Goal: Task Accomplishment & Management: Manage account settings

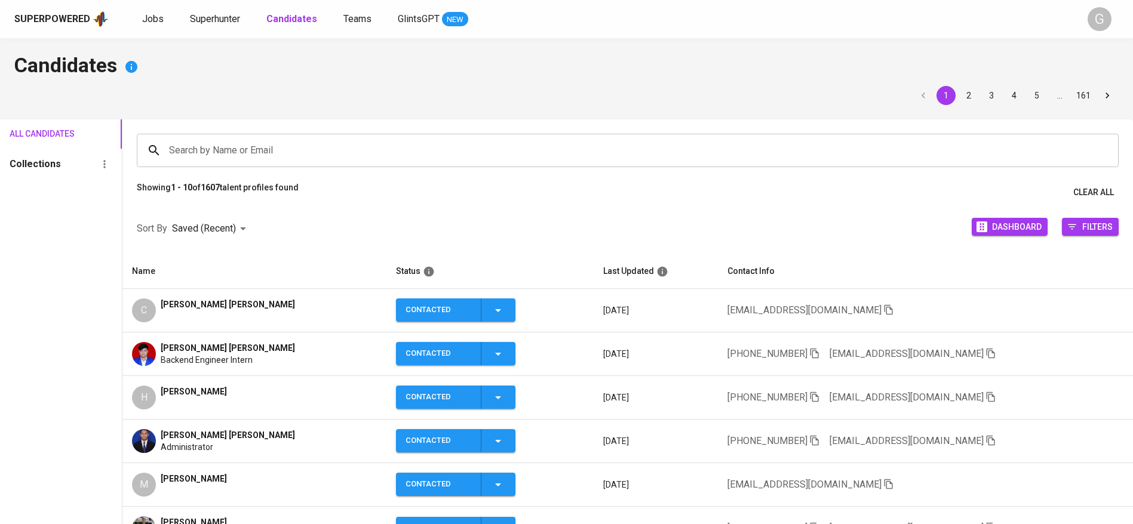
click at [150, 23] on span "Jobs" at bounding box center [153, 18] width 22 height 11
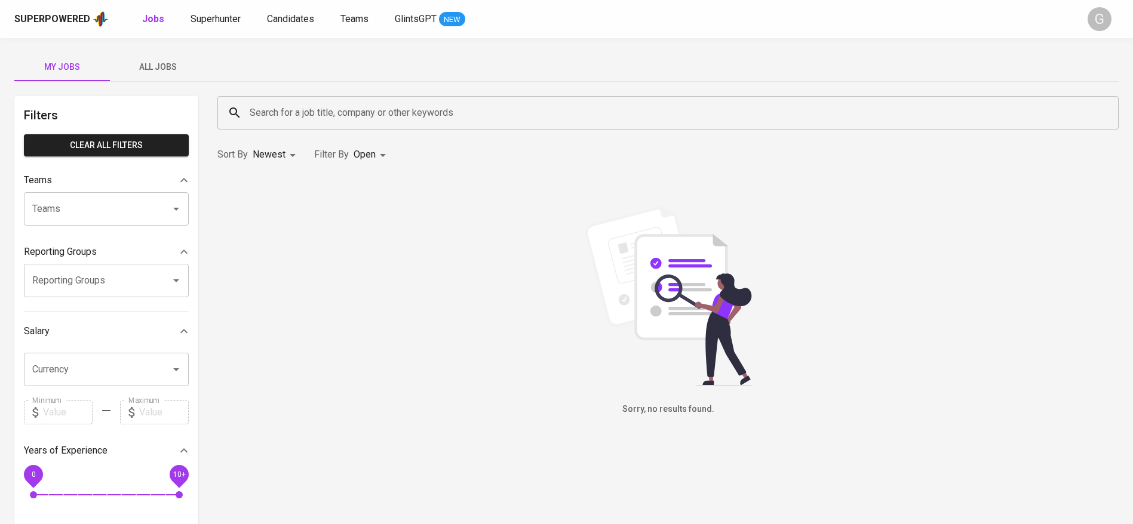
click at [165, 65] on span "All Jobs" at bounding box center [157, 67] width 81 height 15
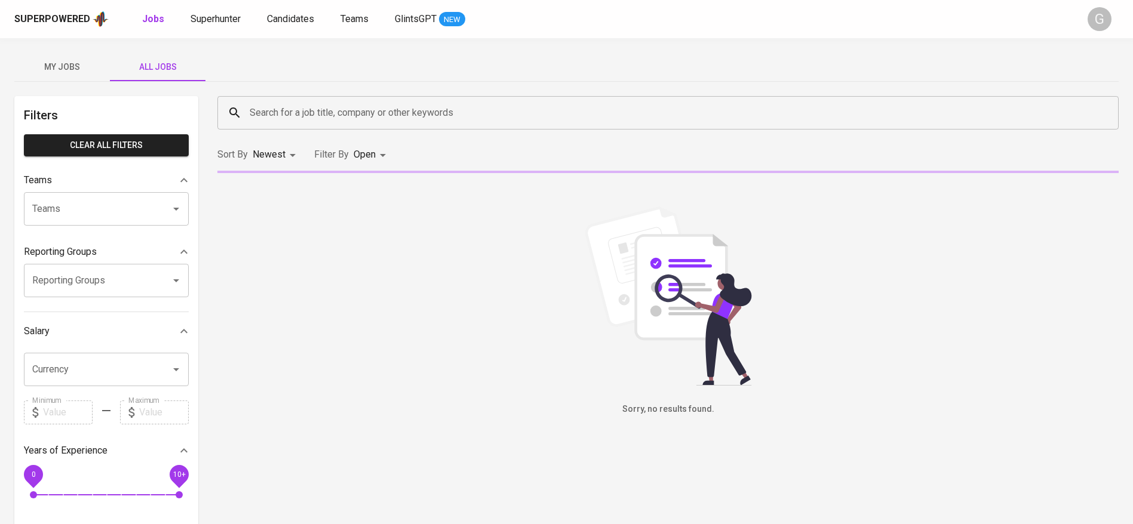
click at [297, 121] on input "Search for a job title, company or other keywords" at bounding box center [671, 113] width 849 height 23
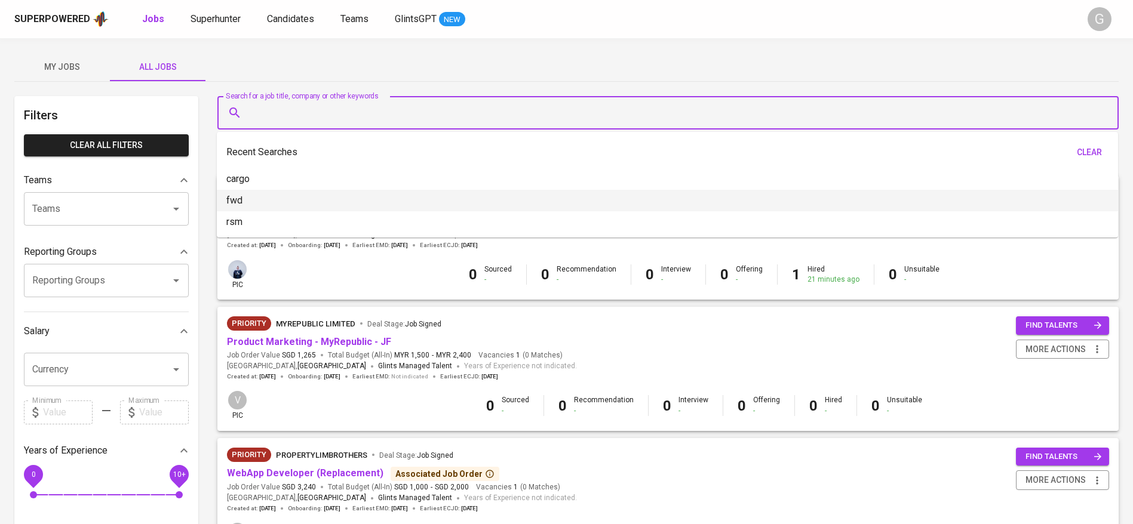
click at [249, 197] on li "fwd" at bounding box center [667, 201] width 901 height 22
type input "fwd"
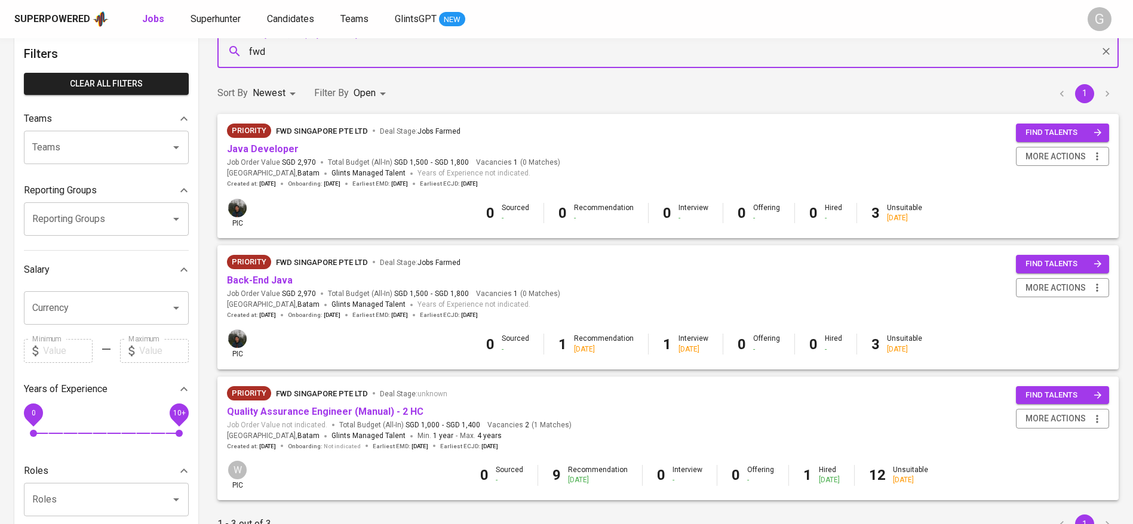
scroll to position [90, 0]
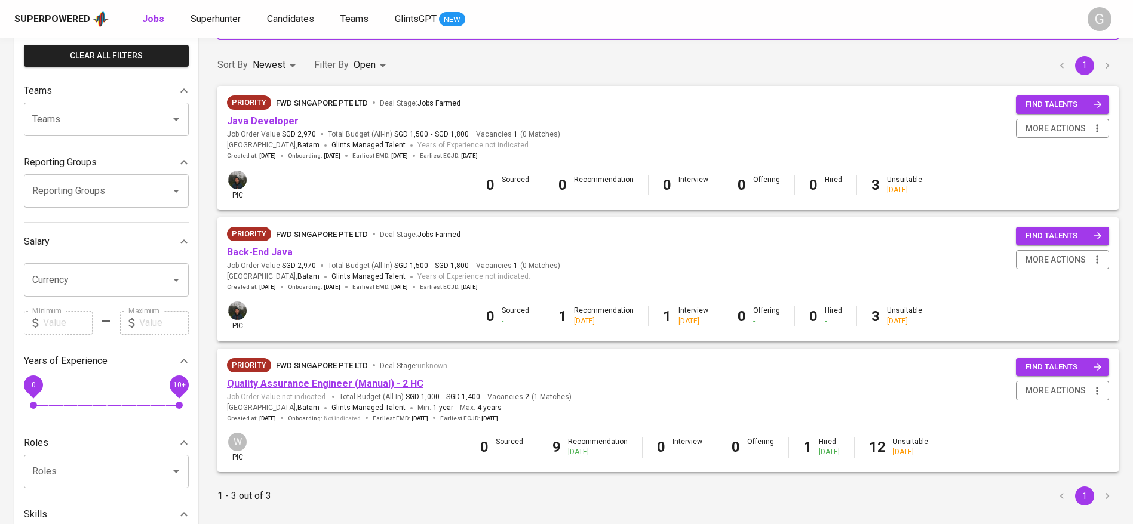
click at [313, 387] on link "Quality Assurance Engineer (Manual) - 2 HC" at bounding box center [325, 383] width 197 height 11
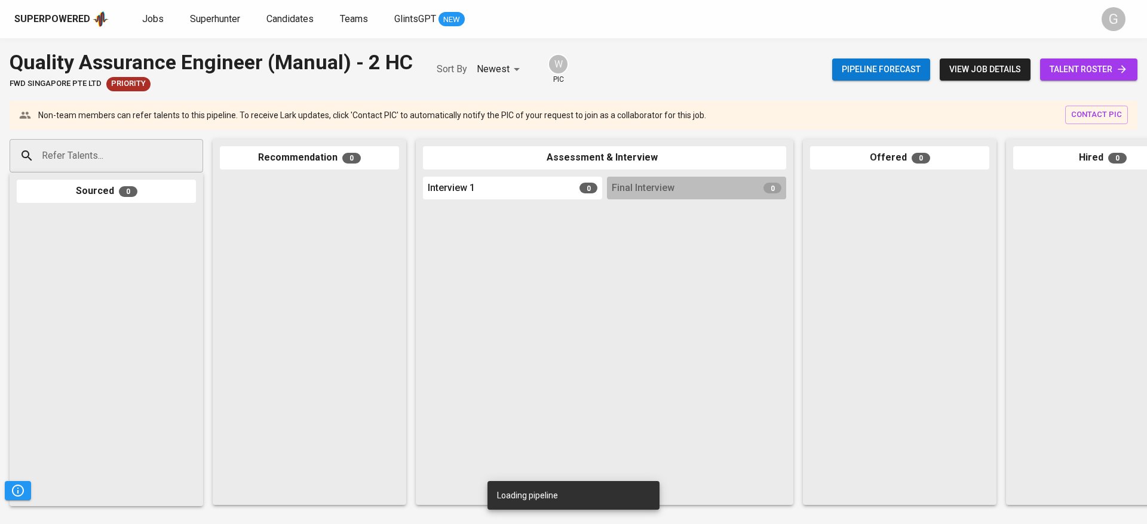
click at [1085, 63] on span "talent roster" at bounding box center [1088, 69] width 78 height 15
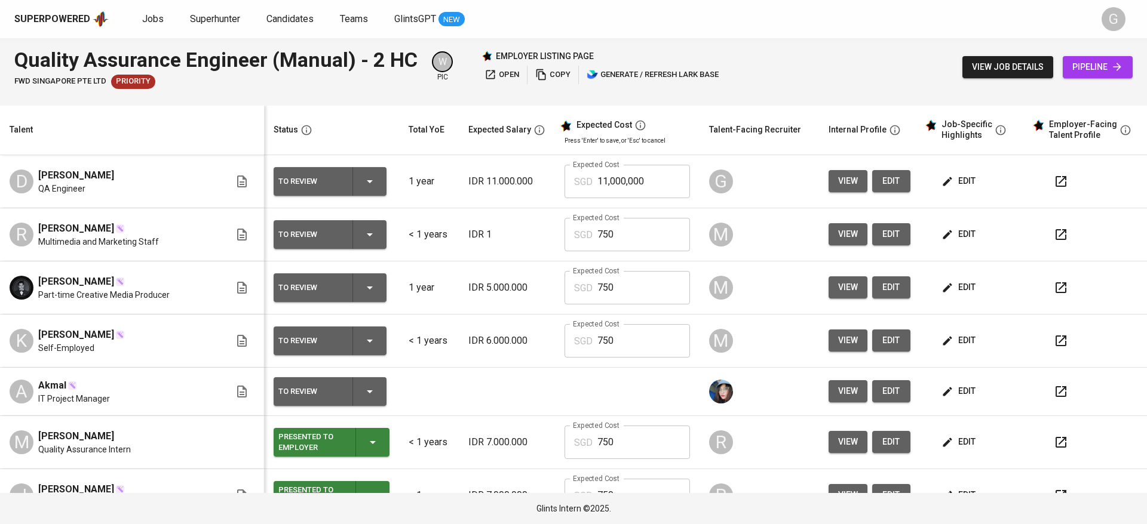
click at [607, 179] on input "11,000,000" at bounding box center [643, 181] width 93 height 33
paste input ",25"
type input "1,250"
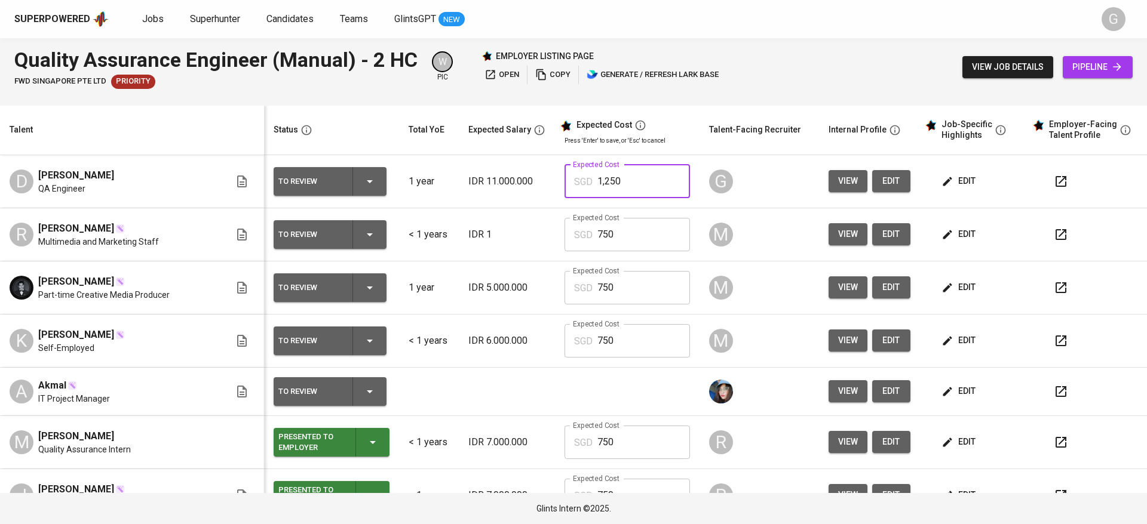
click at [459, 185] on td "IDR 11.000.000" at bounding box center [507, 181] width 96 height 53
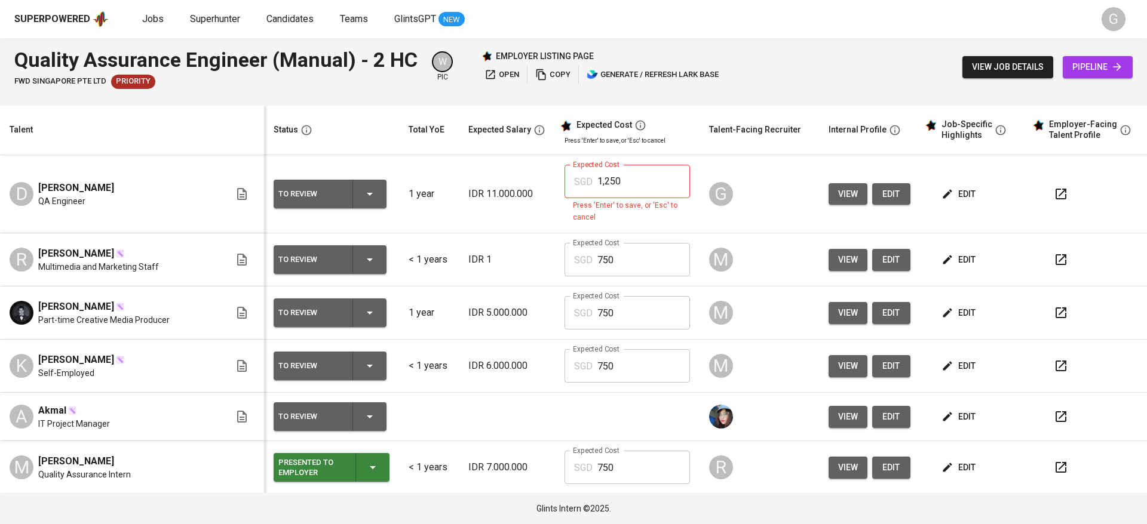
click at [647, 185] on input "1,250" at bounding box center [643, 181] width 93 height 33
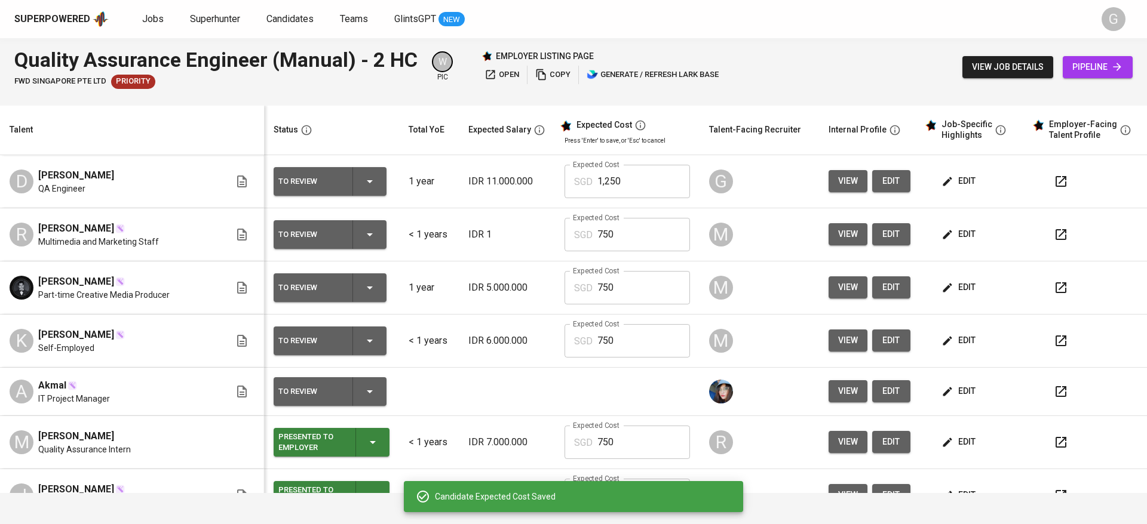
click at [953, 177] on span "edit" at bounding box center [960, 181] width 32 height 15
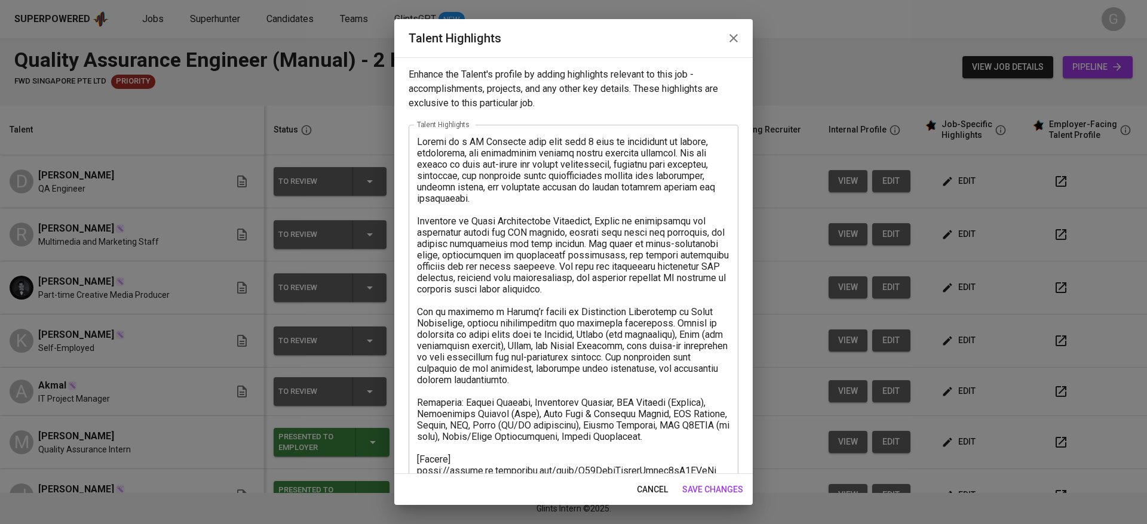
scroll to position [182, 0]
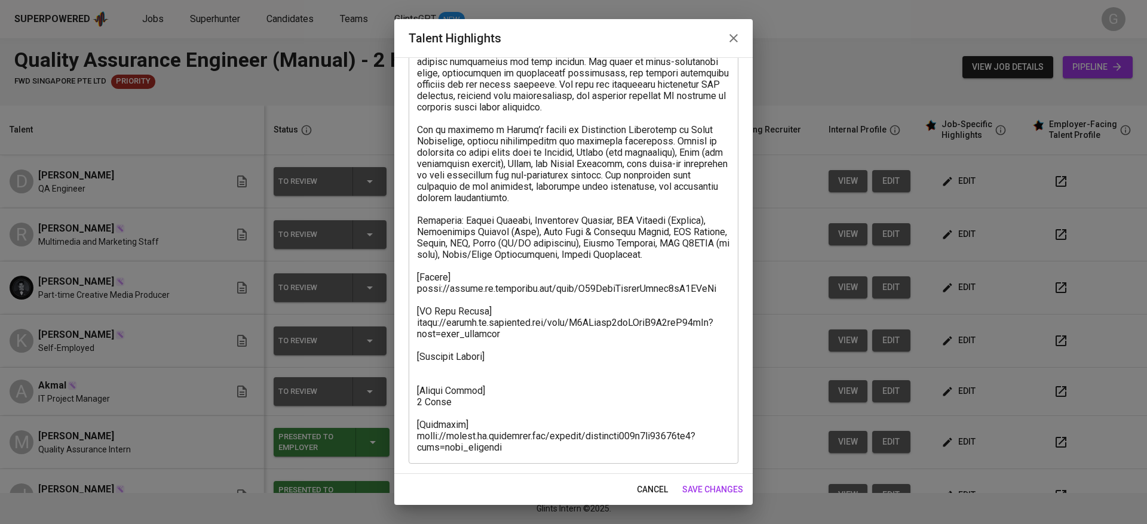
click at [554, 395] on textarea at bounding box center [573, 203] width 313 height 499
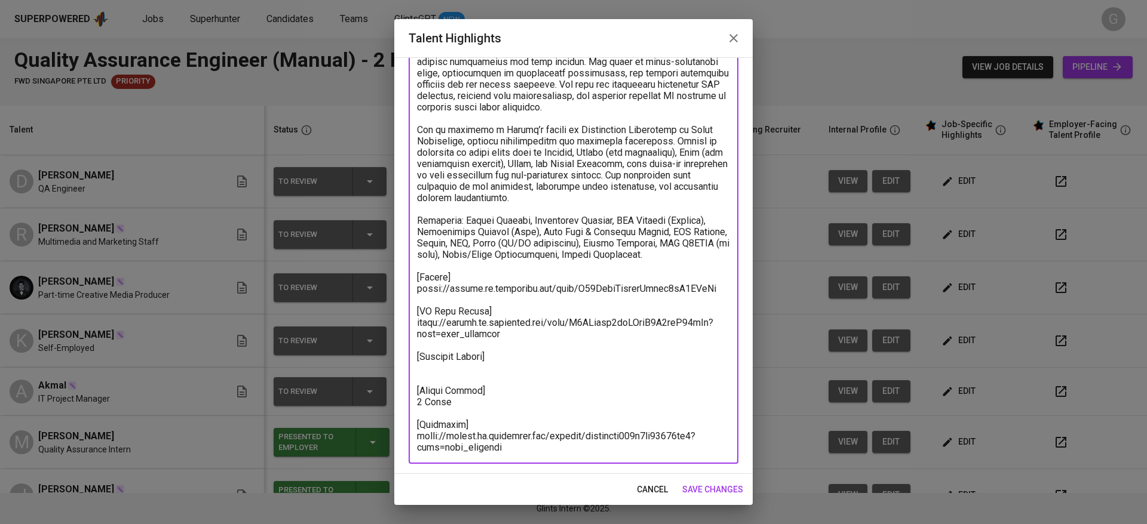
click at [555, 367] on textarea at bounding box center [573, 203] width 313 height 499
type textarea "Devina is a QA Engineer with more than 1 year of experience in manual, automati…"
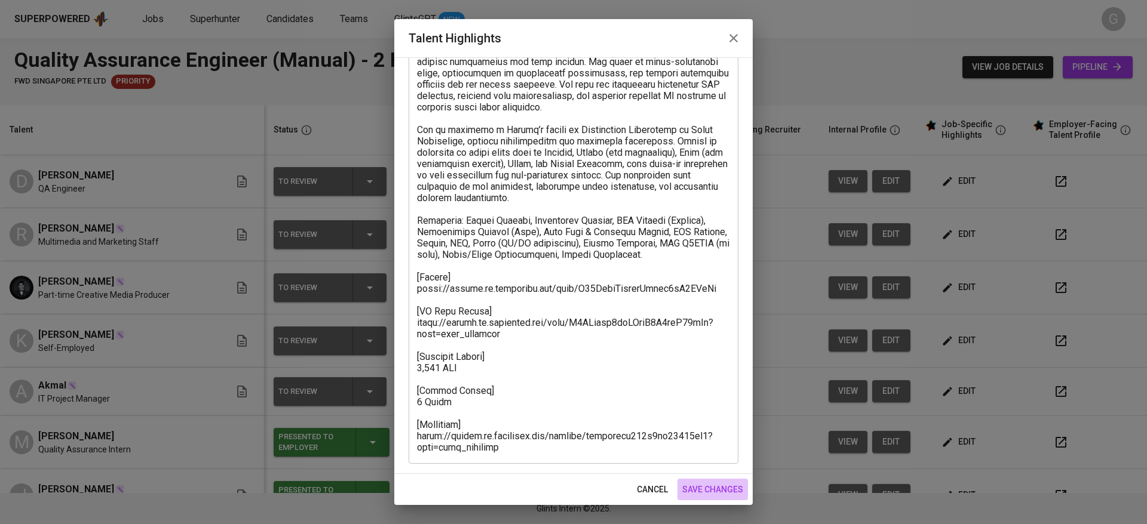
click at [724, 481] on button "save changes" at bounding box center [712, 490] width 70 height 22
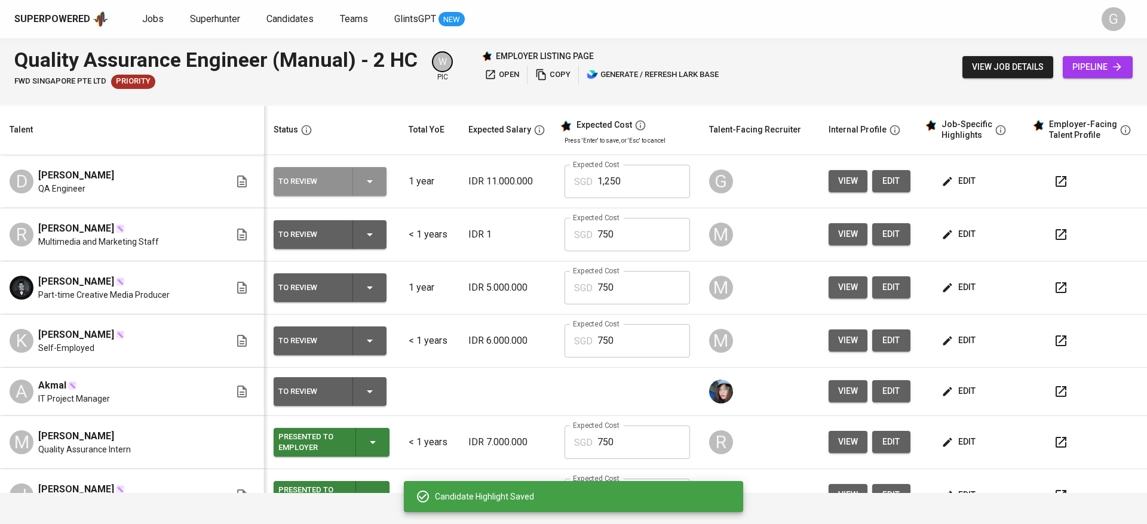
click at [366, 178] on icon "button" at bounding box center [370, 181] width 14 height 14
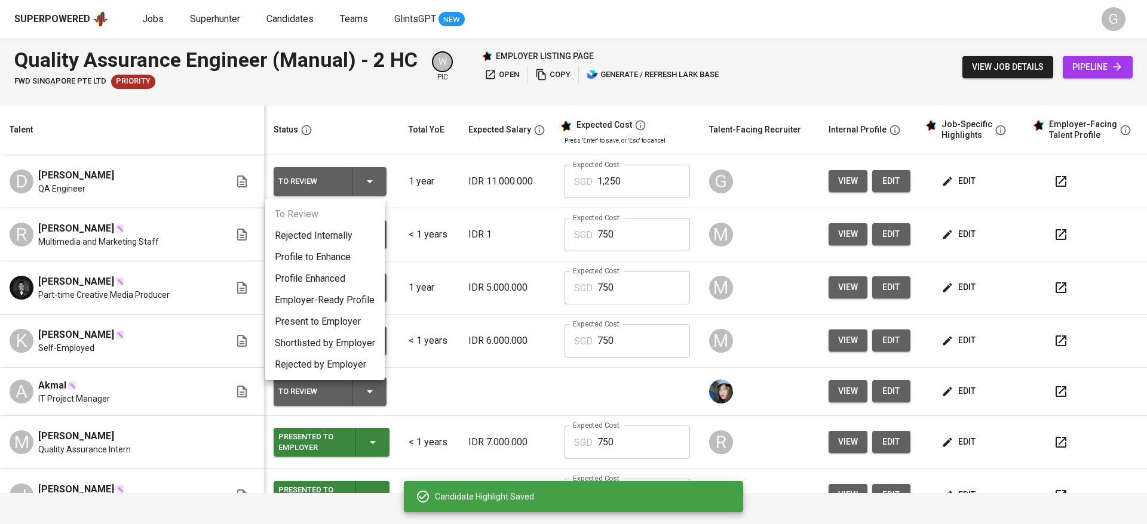
click at [334, 274] on li "Profile Enhanced" at bounding box center [324, 279] width 119 height 22
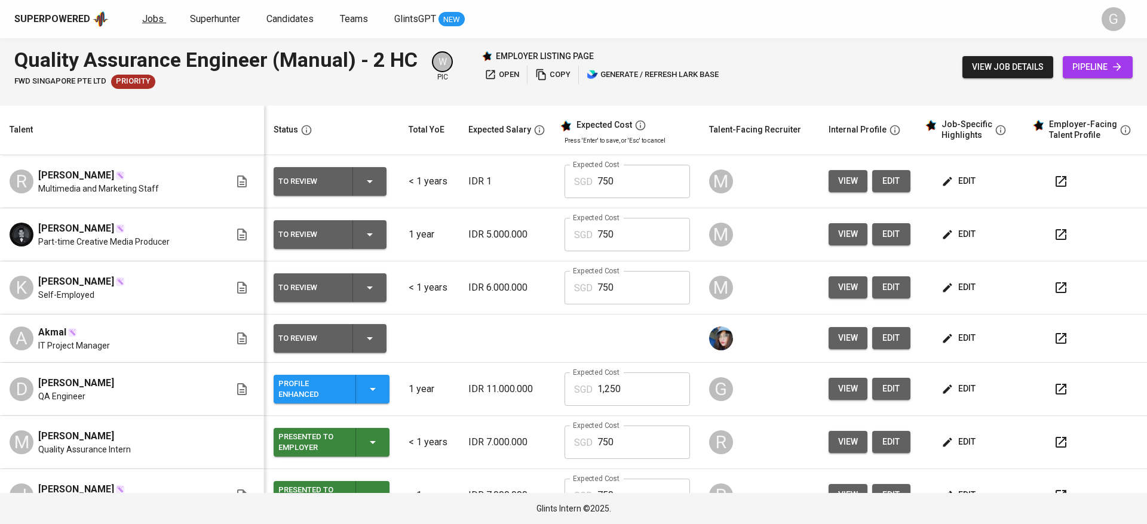
click at [154, 14] on span "Jobs" at bounding box center [153, 18] width 22 height 11
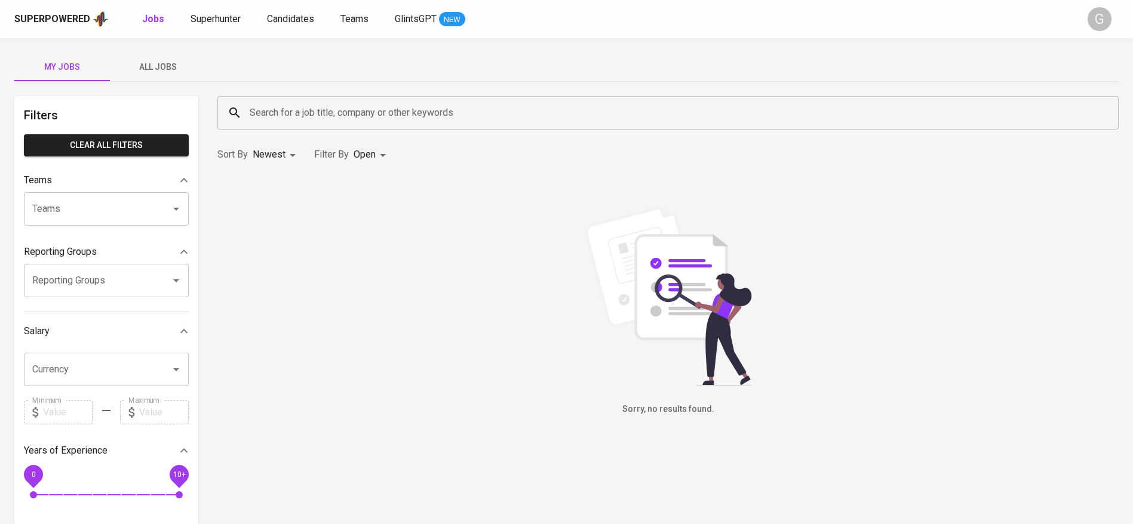
click at [191, 76] on button "All Jobs" at bounding box center [158, 67] width 96 height 29
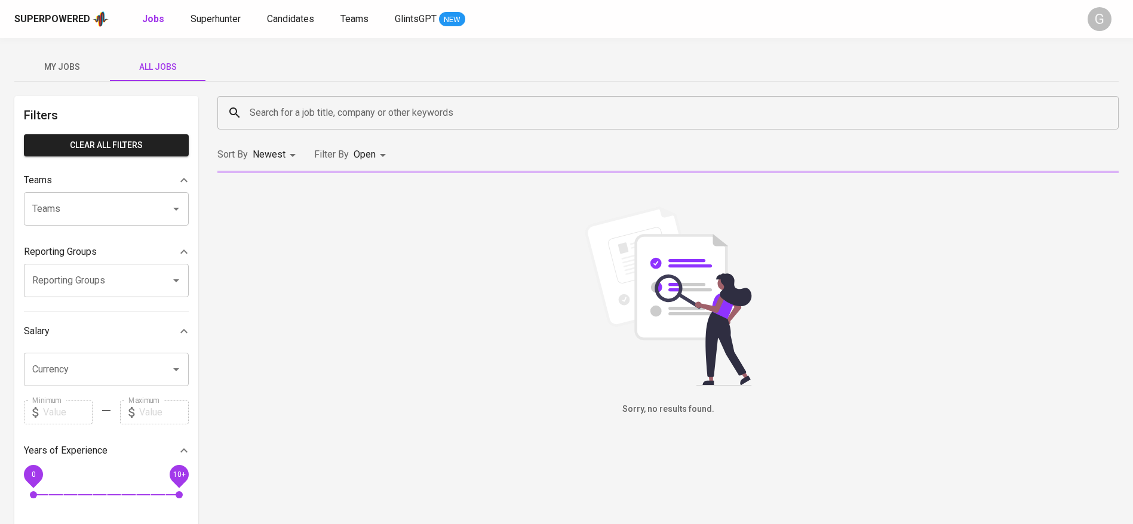
click at [167, 71] on span "All Jobs" at bounding box center [157, 67] width 81 height 15
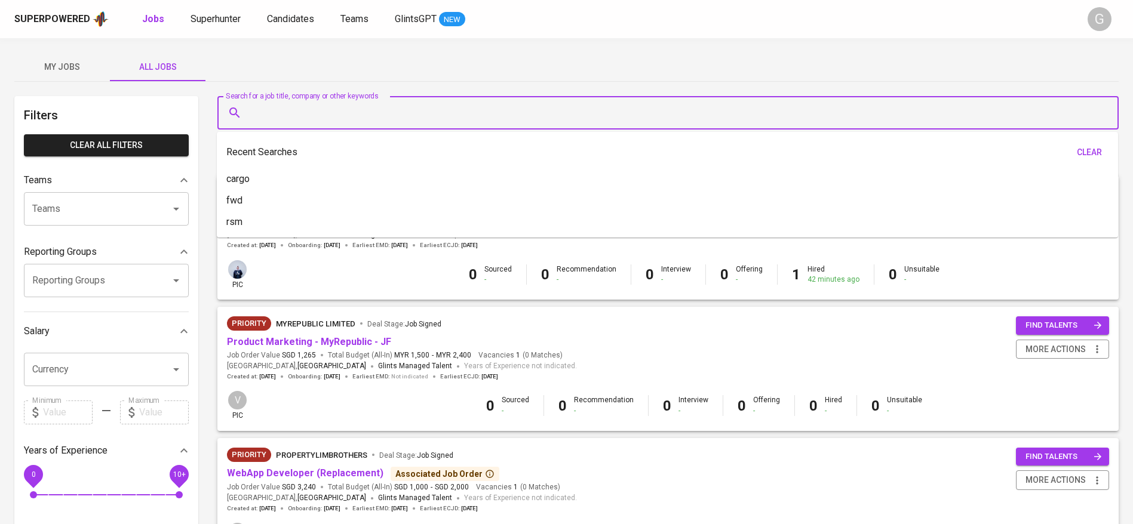
click at [299, 111] on input "Search for a job title, company or other keywords" at bounding box center [671, 113] width 849 height 23
click at [266, 164] on div "Recent Searches clear cargo fwd rsm" at bounding box center [667, 185] width 901 height 106
click at [269, 174] on li "cargo" at bounding box center [667, 179] width 901 height 22
type input "cargo"
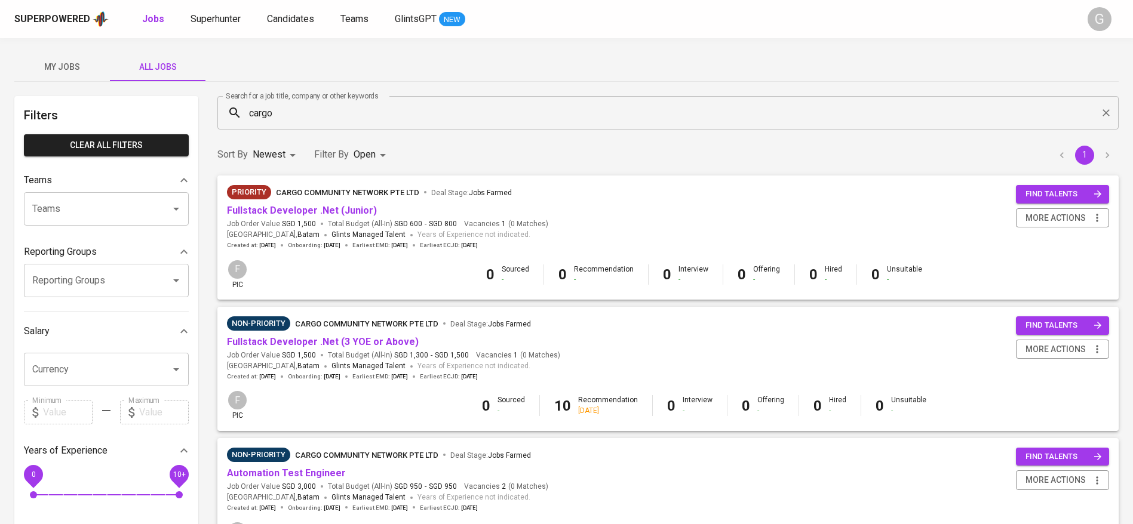
click at [311, 219] on span "SGD 1,500" at bounding box center [299, 224] width 34 height 10
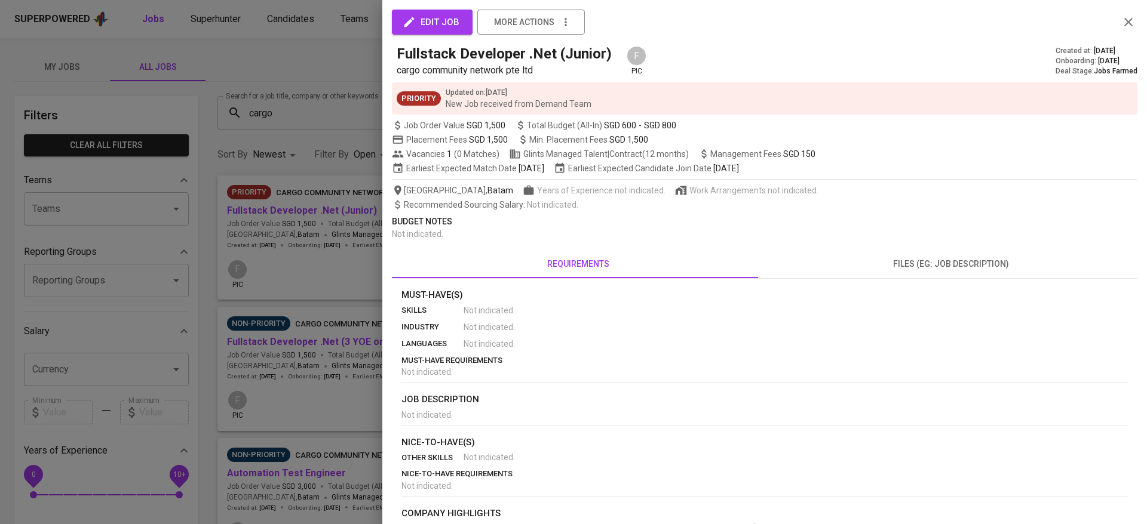
click at [314, 210] on div at bounding box center [573, 262] width 1147 height 524
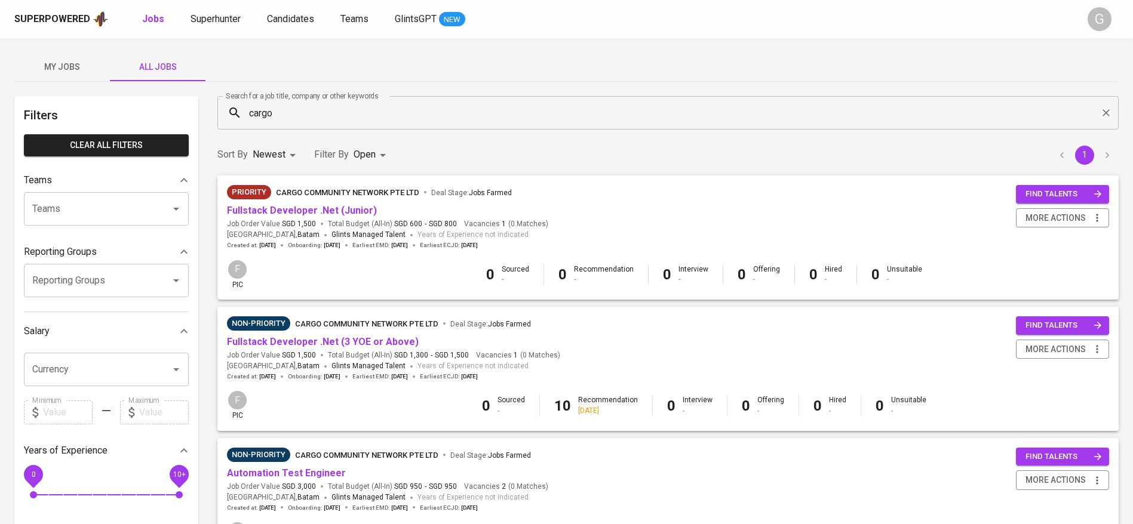
click at [314, 210] on link "Fullstack Developer .Net (Junior)" at bounding box center [302, 210] width 150 height 11
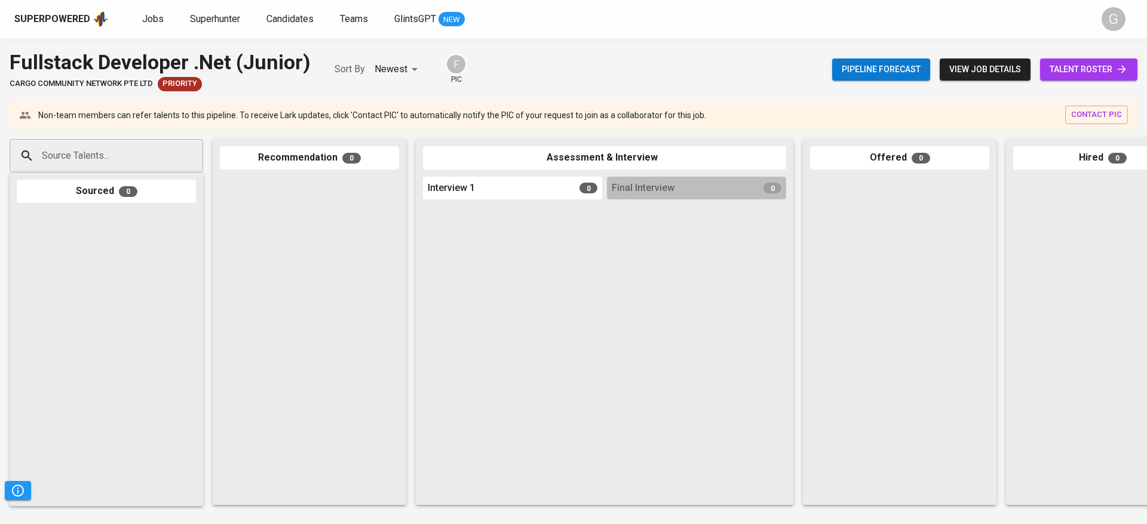
click at [1082, 60] on link "talent roster" at bounding box center [1088, 70] width 97 height 22
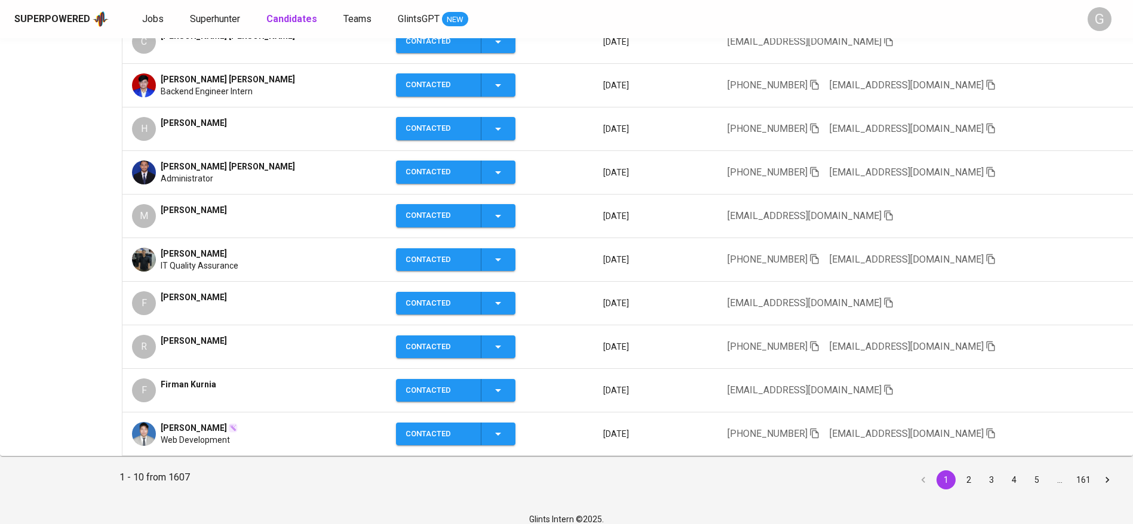
scroll to position [279, 0]
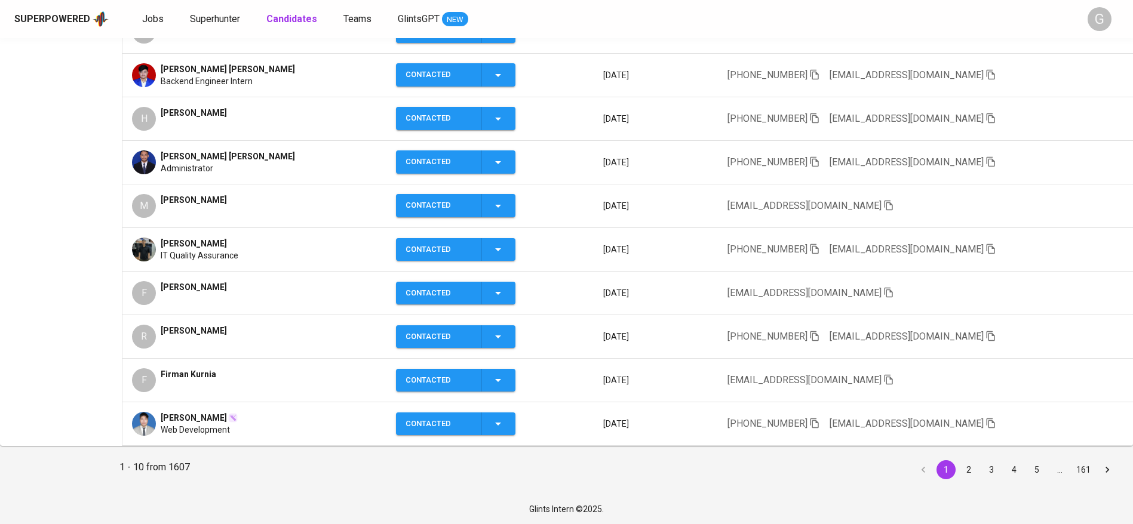
click at [883, 294] on icon "button" at bounding box center [888, 292] width 11 height 11
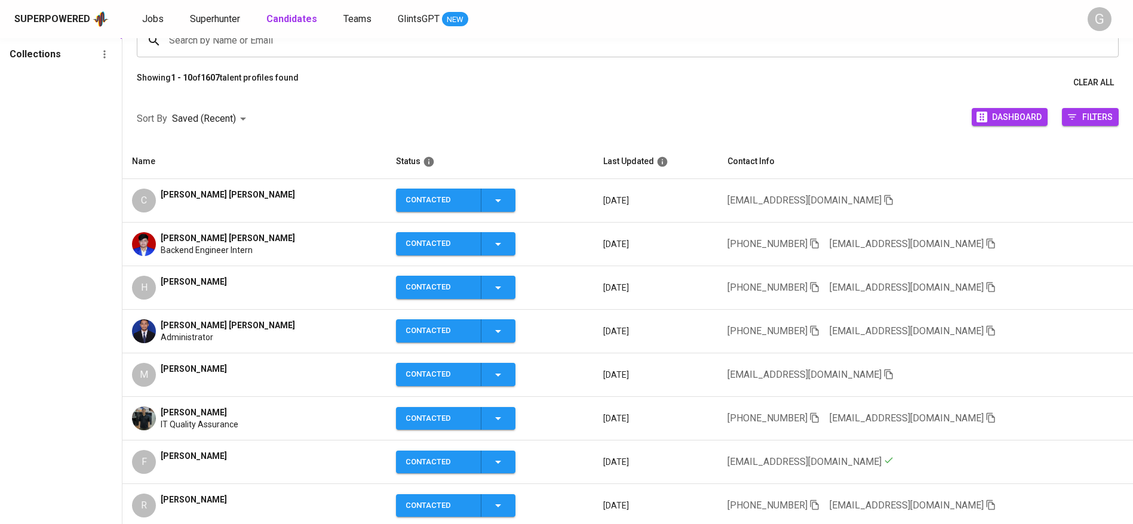
scroll to position [0, 0]
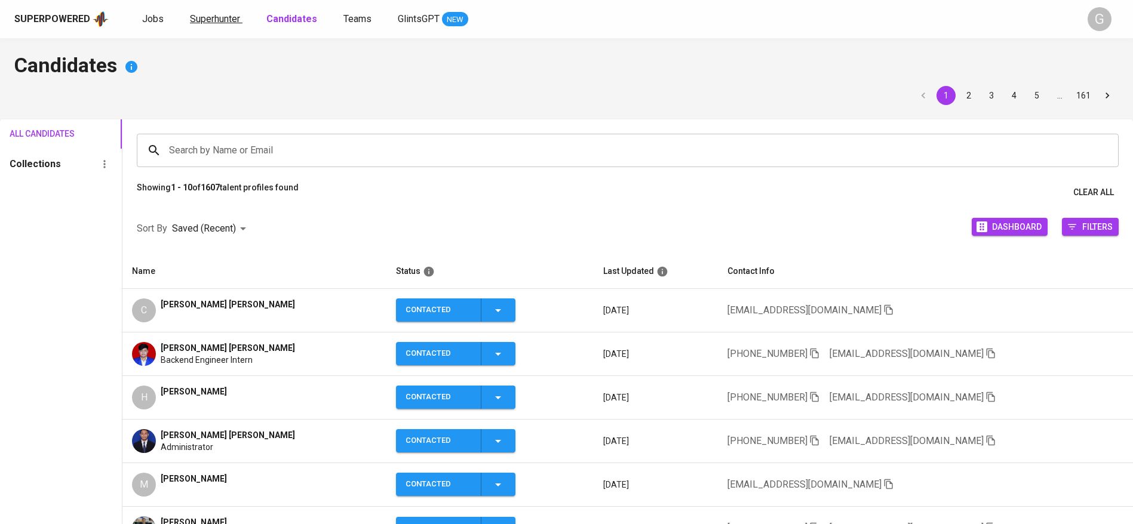
click at [225, 23] on span "Superhunter" at bounding box center [215, 18] width 50 height 11
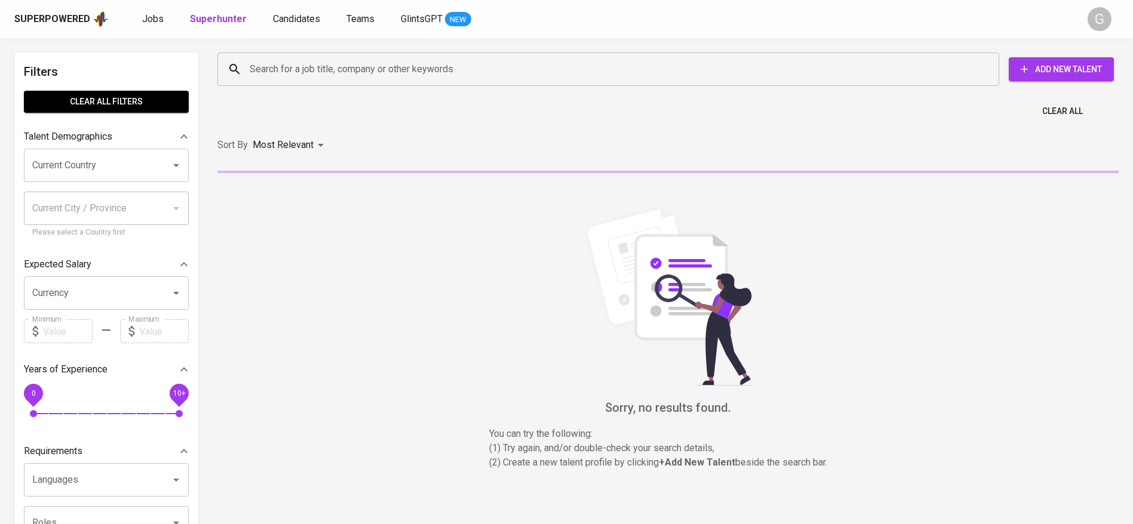
click at [249, 63] on input "Search for a job title, company or other keywords" at bounding box center [611, 69] width 729 height 23
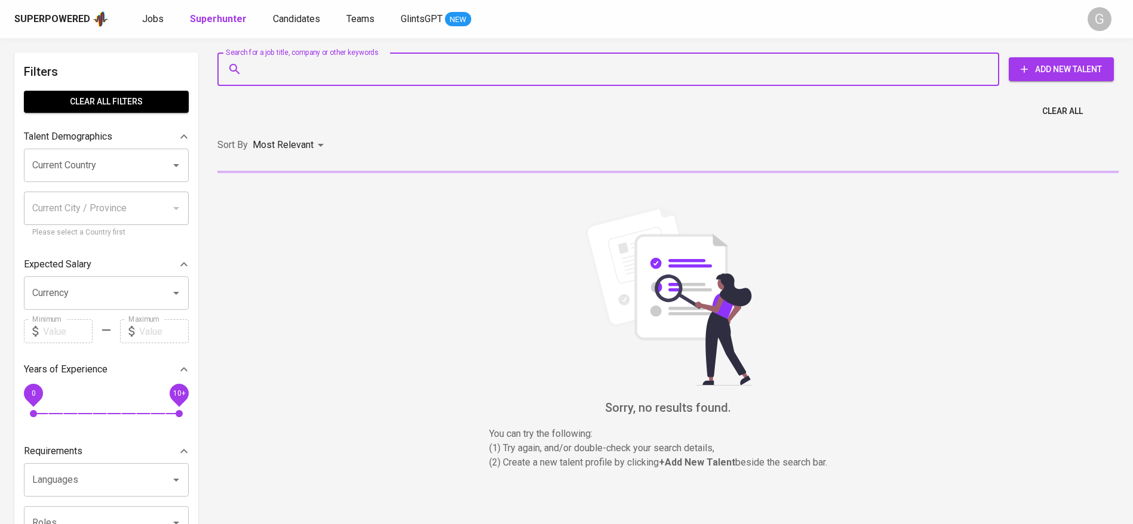
paste input "[EMAIL_ADDRESS][DOMAIN_NAME]"
type input "[EMAIL_ADDRESS][DOMAIN_NAME]"
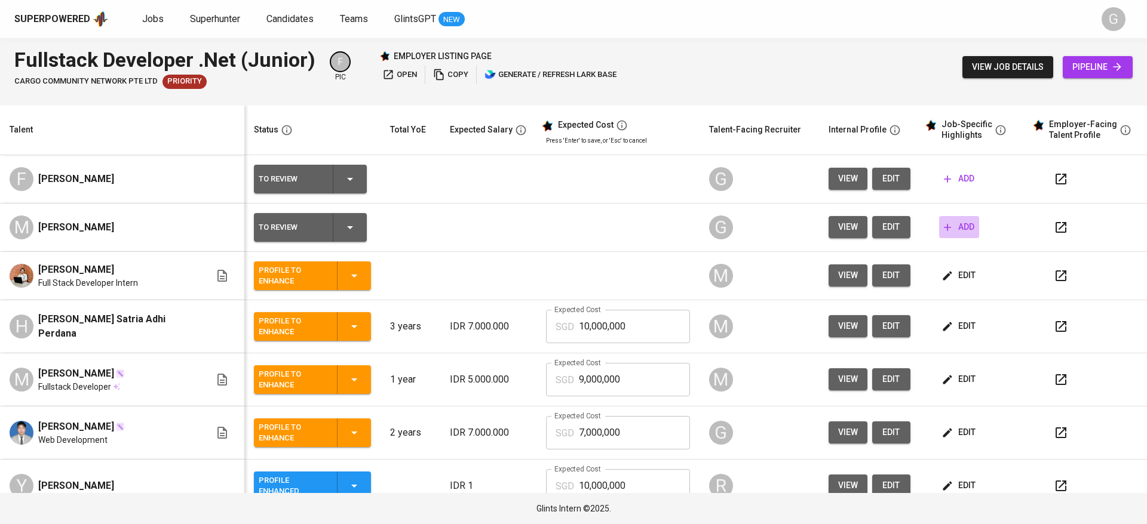
click at [954, 225] on span "add" at bounding box center [959, 227] width 30 height 15
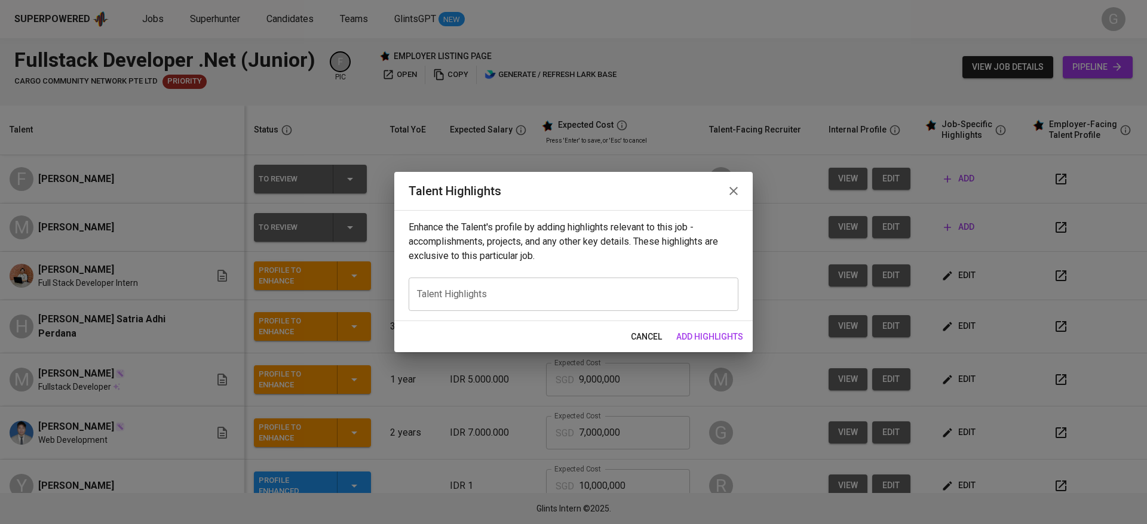
click at [507, 294] on textarea at bounding box center [573, 293] width 313 height 11
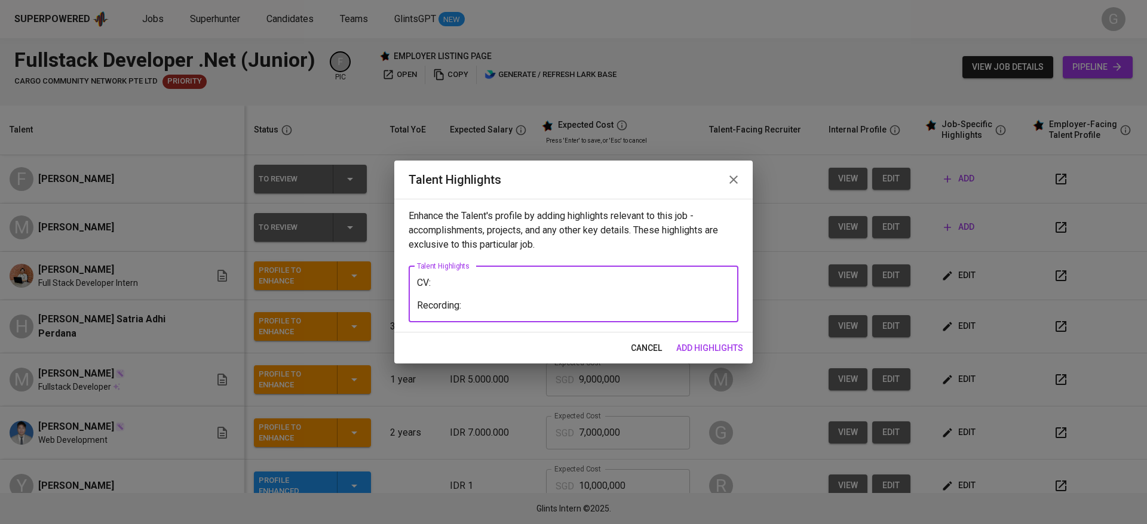
paste textarea "https://glints.sg.larksuite.com/minutes/obsgd92z4o2346t5ccpn67e4?from=from_copy…"
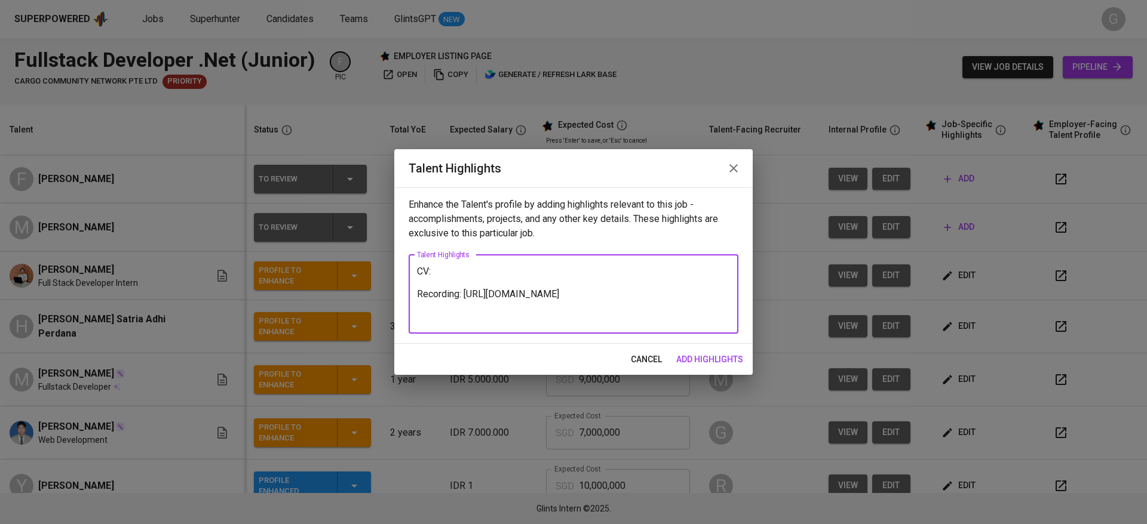
click at [554, 277] on textarea "CV: Recording: https://glints.sg.larksuite.com/minutes/obsgd92z4o2346t5ccpn67e4…" at bounding box center [573, 294] width 313 height 57
type textarea "CV: Recording: https://glints.sg.larksuite.com/minutes/obsgd92z4o2346t5ccpn67e4…"
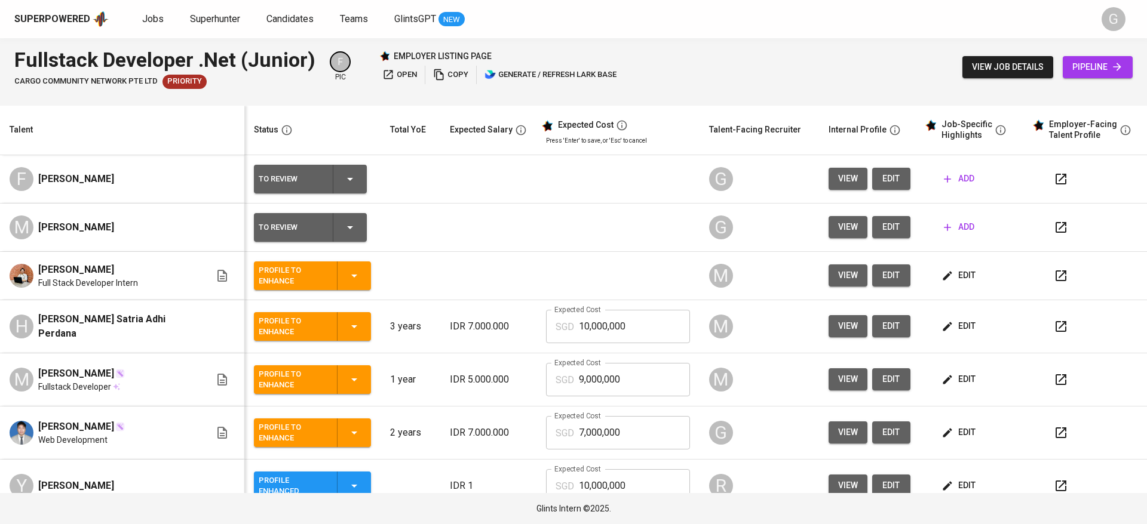
click at [949, 226] on span "add" at bounding box center [959, 227] width 30 height 15
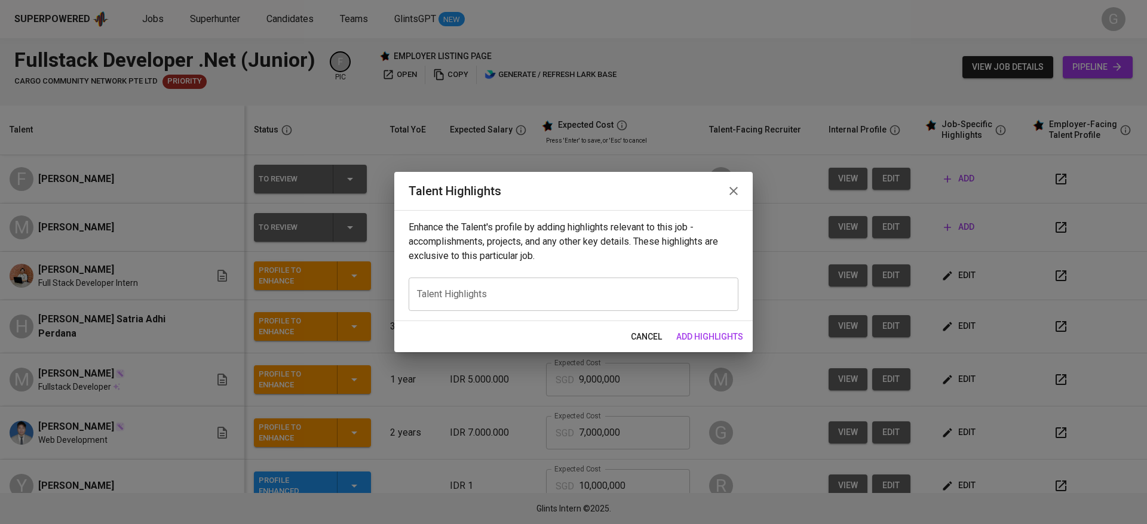
click at [557, 294] on textarea at bounding box center [573, 293] width 313 height 11
paste textarea "https://glints.sg.larksuite.com/file/W4a6bPvvRoEtzpxy0rClN4UIg9g?from=from_copy…"
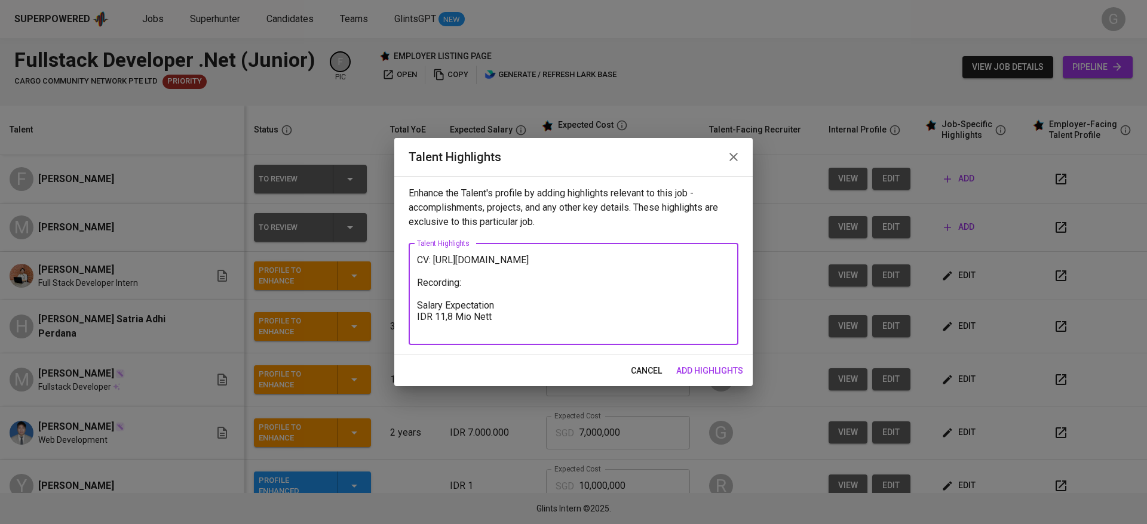
click at [565, 248] on div "CV: https://glints.sg.larksuite.com/file/W4a6bPvvRoEtzpxy0rClN4UIg9g?from=from_…" at bounding box center [574, 295] width 330 height 102
drag, startPoint x: 555, startPoint y: 269, endPoint x: 545, endPoint y: 287, distance: 20.1
click at [555, 270] on textarea "CV: https://glints.sg.larksuite.com/file/W4a6bPvvRoEtzpxy0rClN4UIg9g?from=from_…" at bounding box center [573, 293] width 313 height 79
click at [544, 290] on textarea "CV: https://glints.sg.larksuite.com/file/W4a6bPvvRoEtzpxy0rClN4UIg9g?from=from_…" at bounding box center [573, 293] width 313 height 79
paste textarea "https://glints.sg.larksuite.com/minutes/obsgd92z4o2346t5ccpn67e4?from=from_copy…"
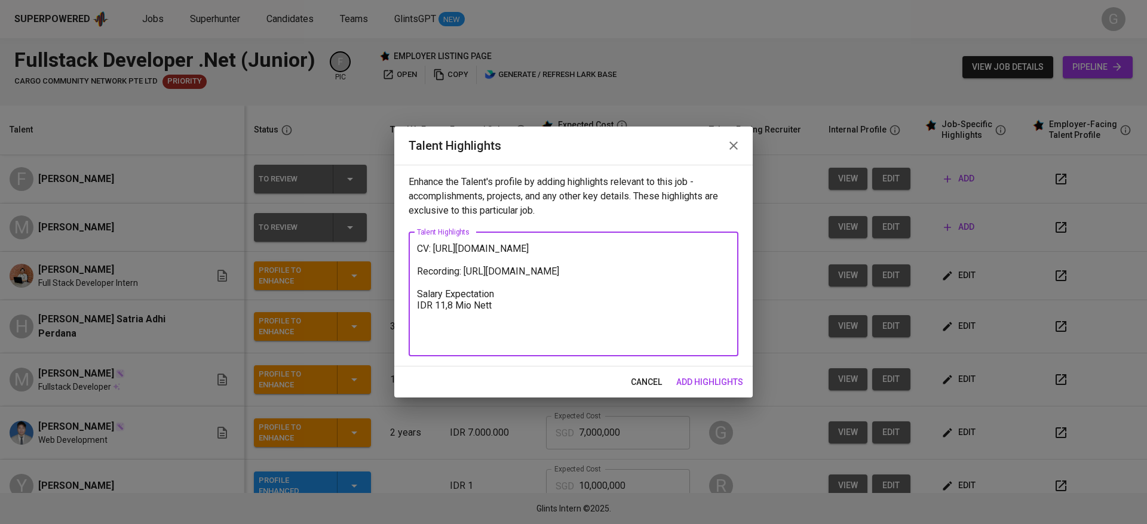
type textarea "CV: https://glints.sg.larksuite.com/file/W4a6bPvvRoEtzpxy0rClN4UIg9g?from=from_…"
click at [733, 374] on button "add highlights" at bounding box center [709, 383] width 76 height 22
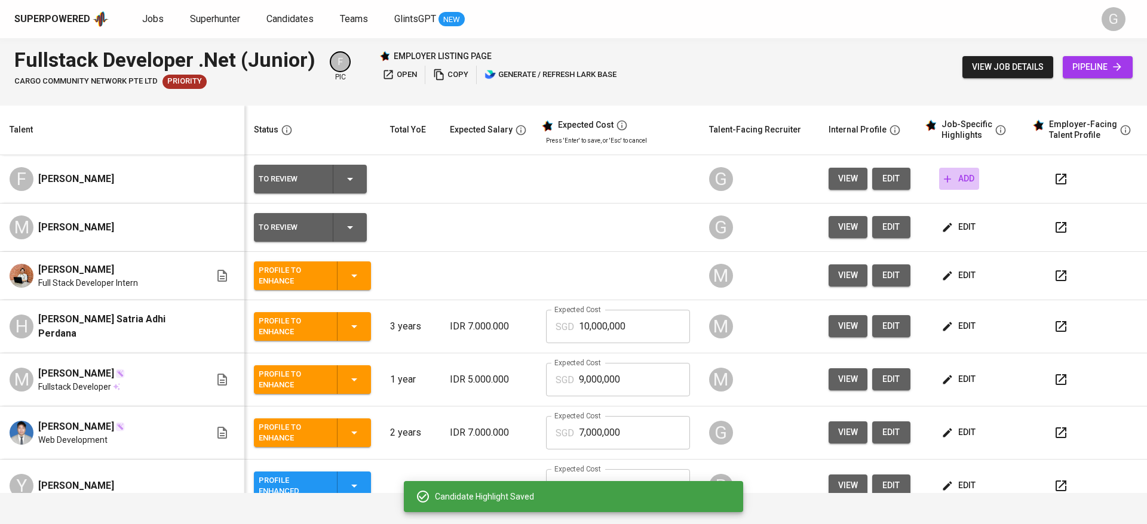
click at [947, 176] on span "add" at bounding box center [959, 178] width 30 height 15
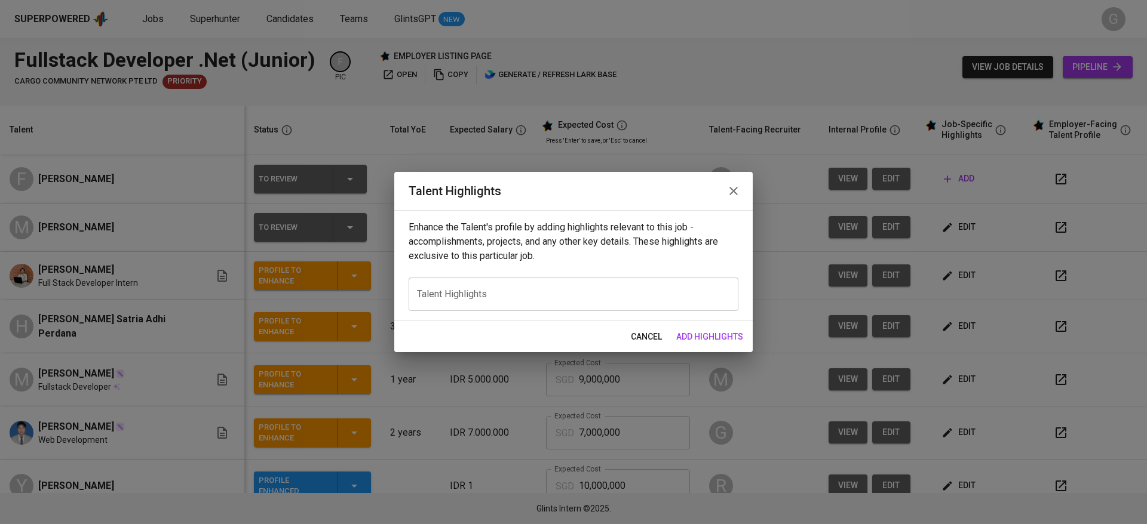
click at [625, 284] on div "x Talent Highlights" at bounding box center [574, 294] width 330 height 33
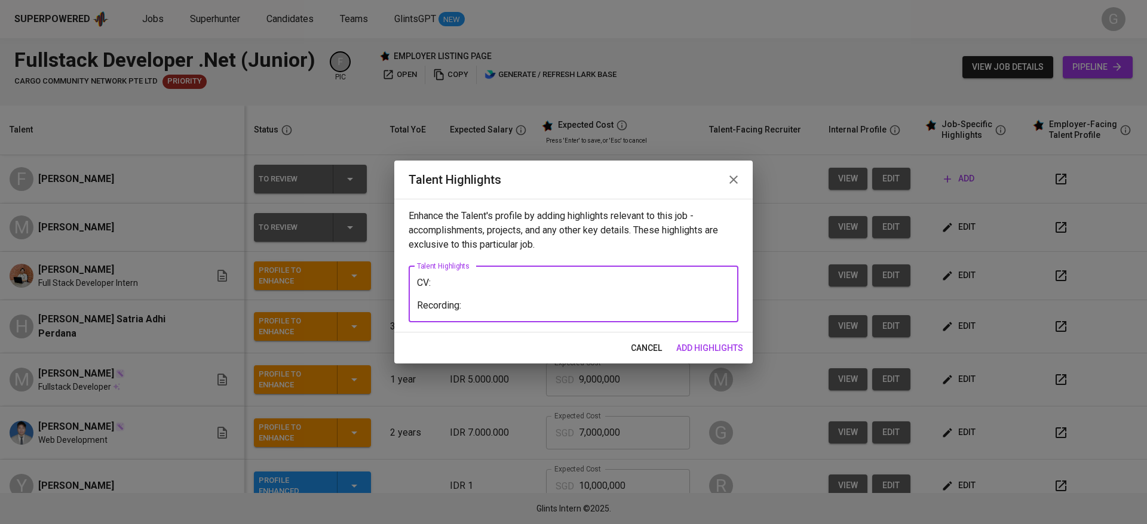
paste textarea "https://glints.sg.larksuite.com/minutes/obsges3n8ewi32d94857ovx1?from=from_copy…"
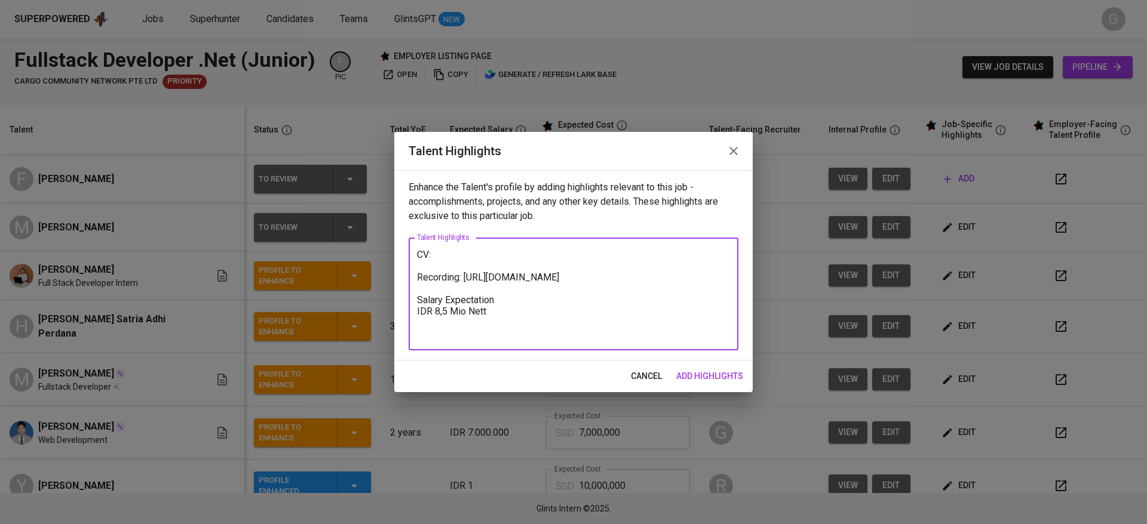
type textarea "CV: Recording: https://glints.sg.larksuite.com/minutes/obsges3n8ewi32d94857ovx1…"
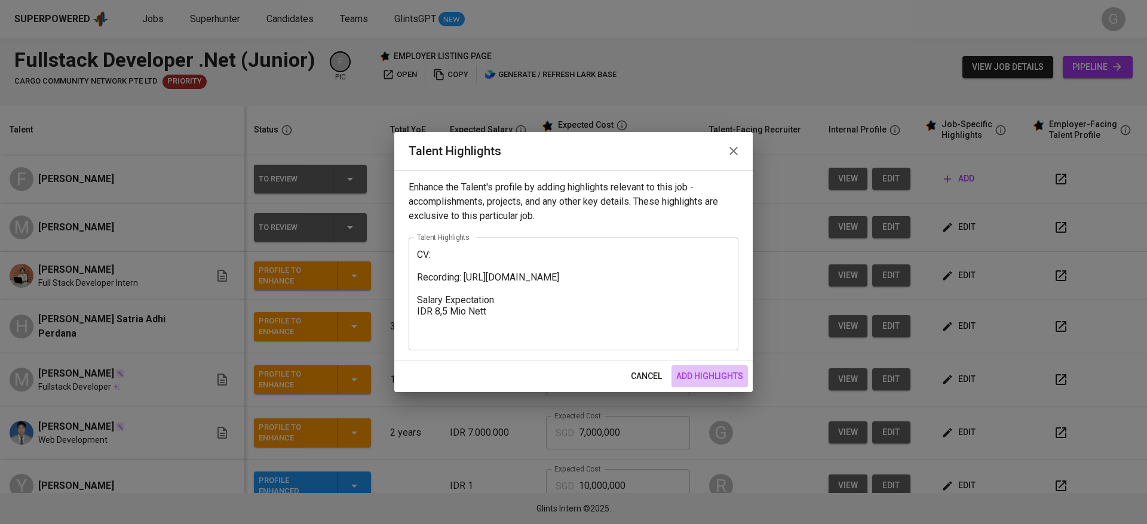
click at [711, 375] on span "add highlights" at bounding box center [709, 376] width 67 height 15
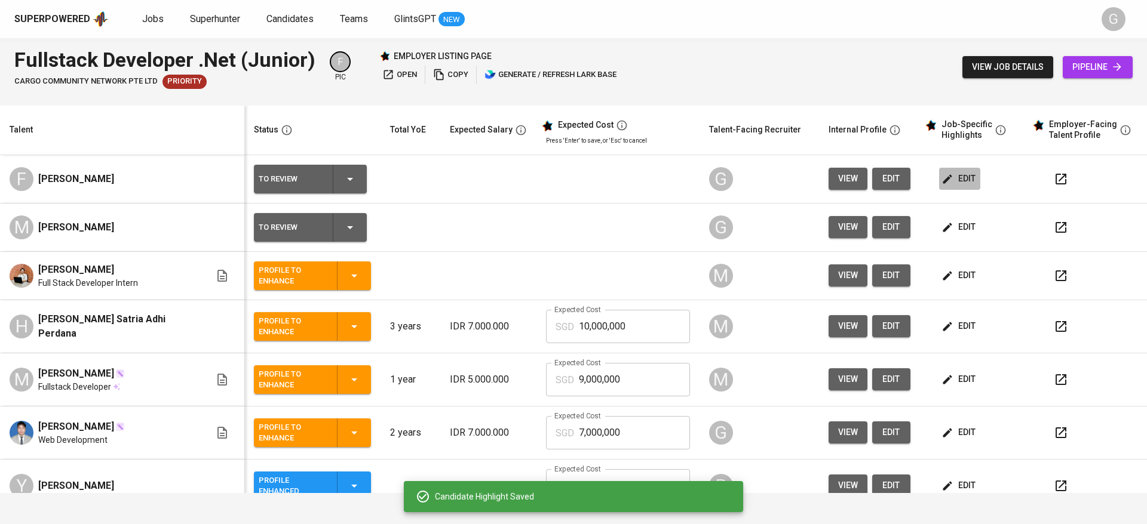
click at [943, 179] on icon "button" at bounding box center [947, 178] width 9 height 9
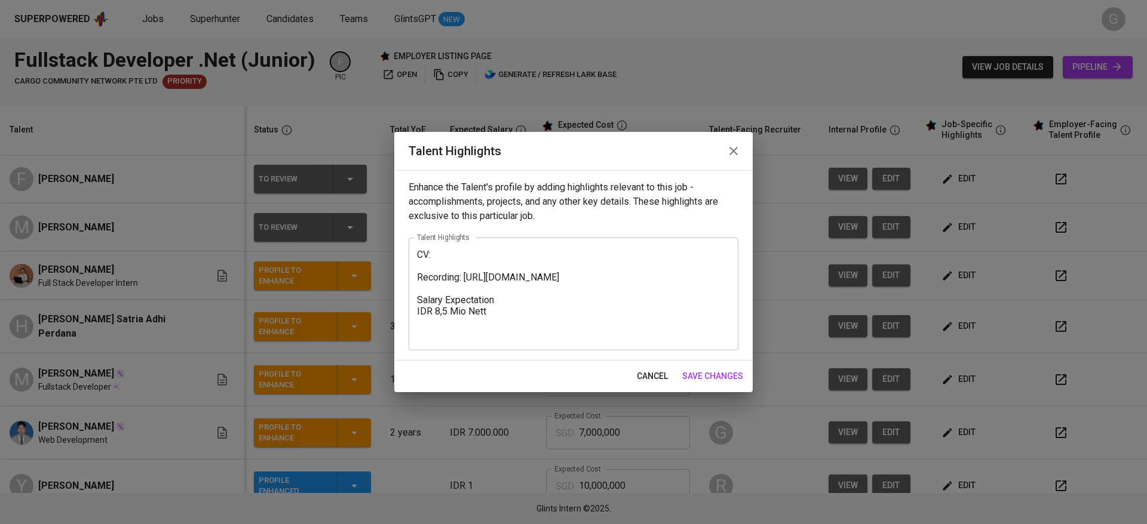
click at [520, 244] on div "CV: Recording: https://glints.sg.larksuite.com/minutes/obsges3n8ewi32d94857ovx1…" at bounding box center [574, 294] width 330 height 113
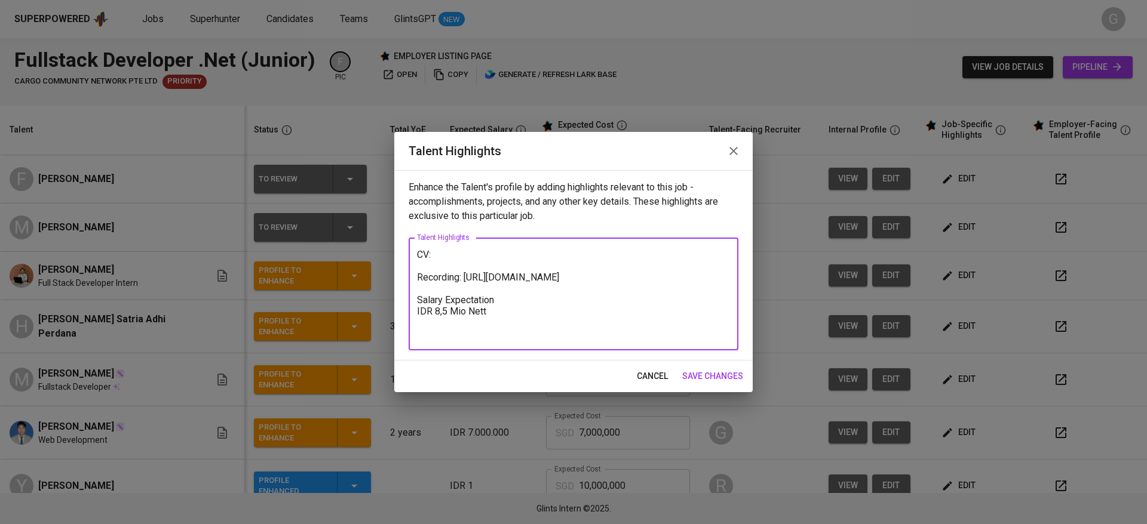
click at [517, 263] on textarea "CV: Recording: https://glints.sg.larksuite.com/minutes/obsges3n8ewi32d94857ovx1…" at bounding box center [573, 294] width 313 height 91
click at [517, 251] on textarea "CV: Recording: https://glints.sg.larksuite.com/minutes/obsges3n8ewi32d94857ovx1…" at bounding box center [573, 294] width 313 height 91
paste textarea "https://glints.sg.larksuite.com/file/Z6sjbqYjZouopIxHB9rlysL9gCp"
type textarea "CV: https://glints.sg.larksuite.com/file/Z6sjbqYjZouopIxHB9rlysL9gCp Recording:…"
click at [726, 374] on span "save changes" at bounding box center [712, 376] width 61 height 15
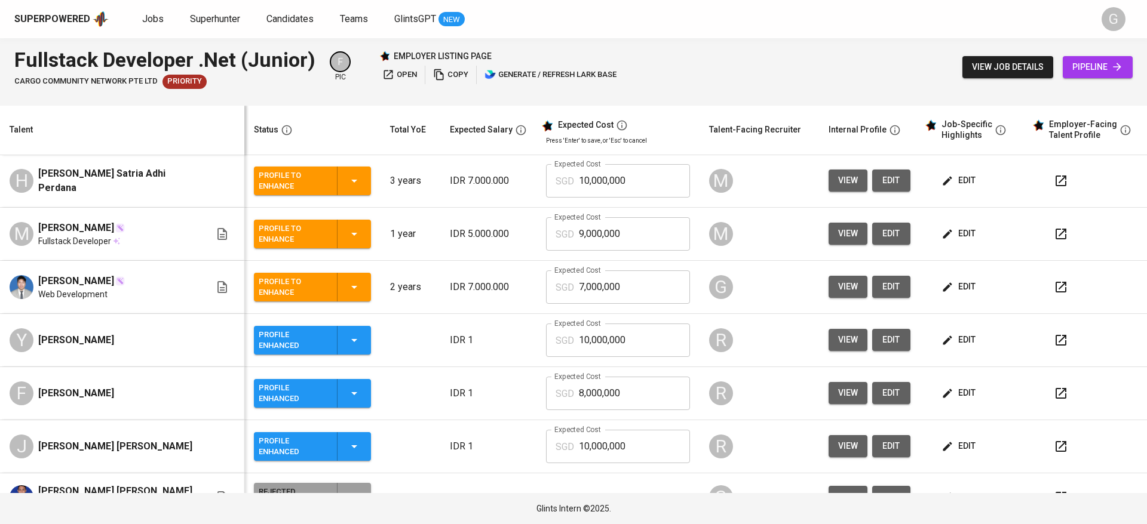
scroll to position [56, 0]
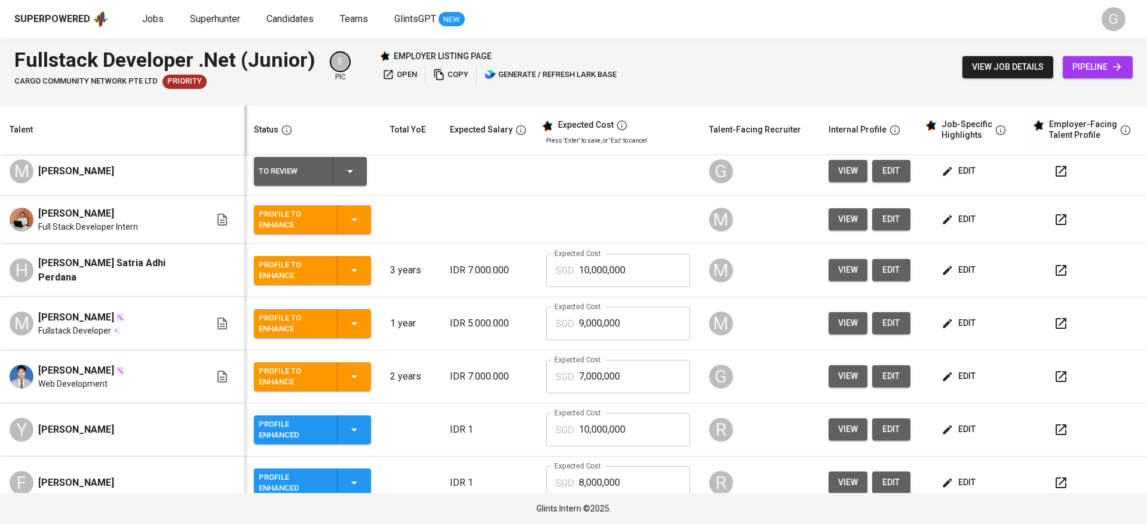
click at [248, 113] on th "Status" at bounding box center [312, 131] width 137 height 50
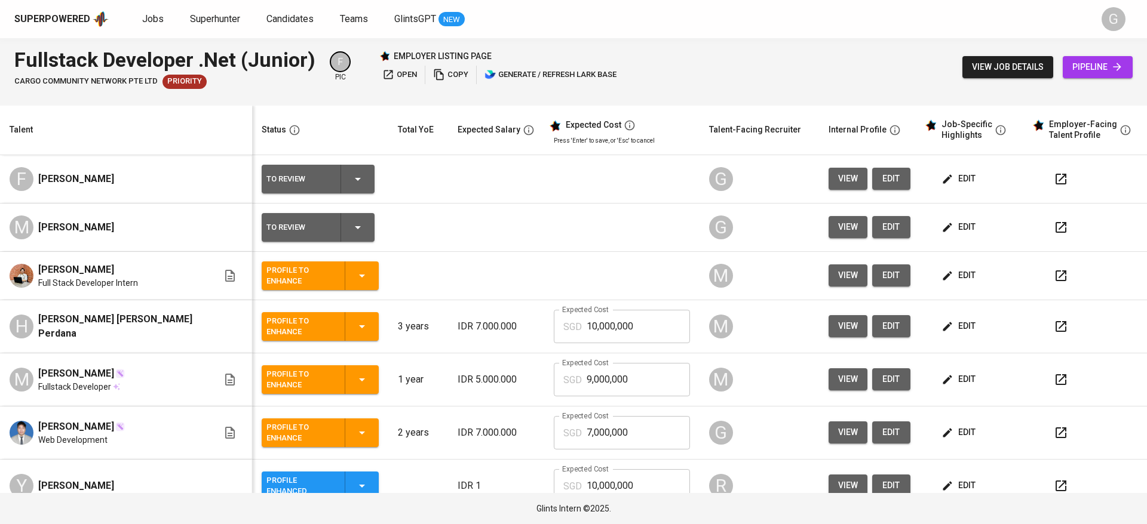
click at [145, 99] on div at bounding box center [573, 101] width 1147 height 10
click at [949, 177] on span "edit" at bounding box center [960, 178] width 32 height 15
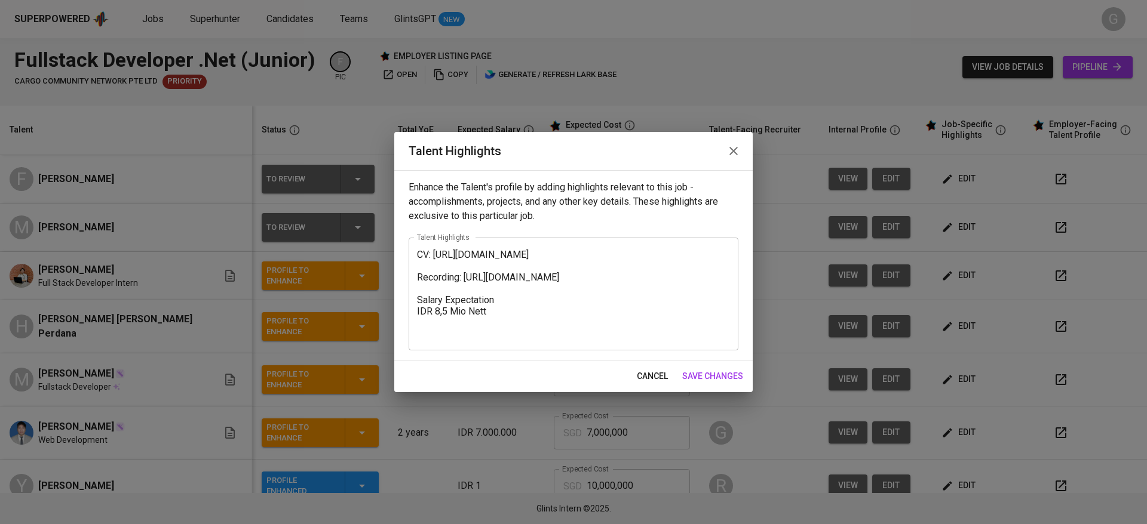
click at [574, 266] on textarea "CV: [URL][DOMAIN_NAME] Recording: [URL][DOMAIN_NAME] Salary Expectation IDR 8,5…" at bounding box center [573, 294] width 313 height 91
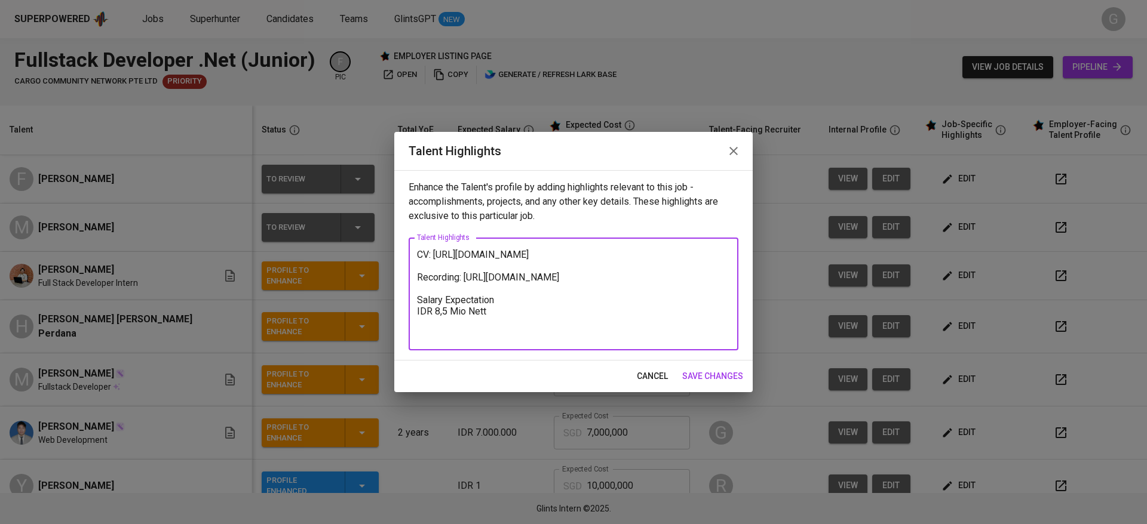
click at [727, 251] on textarea "CV: [URL][DOMAIN_NAME] Recording: [URL][DOMAIN_NAME] Salary Expectation IDR 8,5…" at bounding box center [573, 294] width 313 height 91
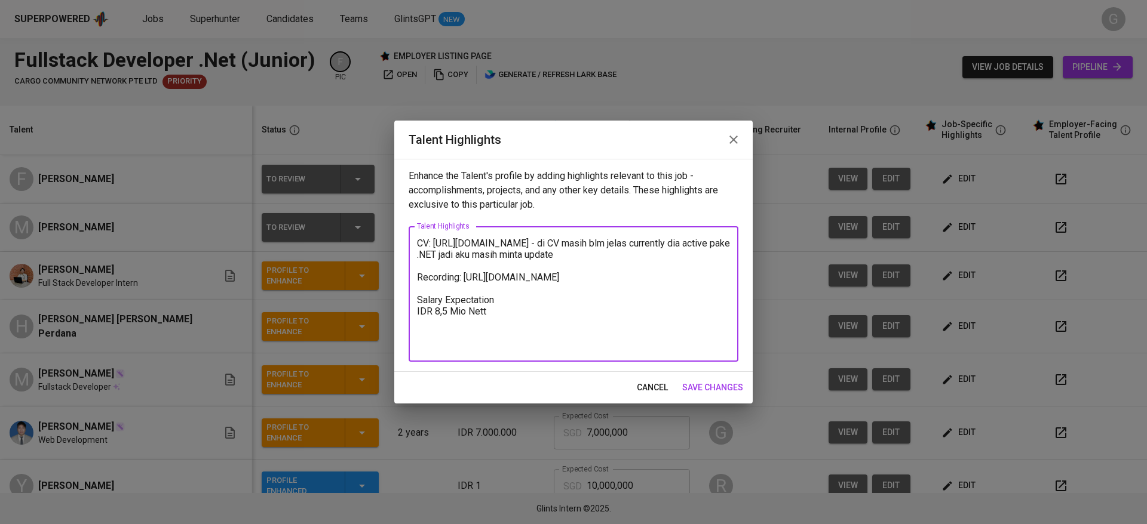
type textarea "CV: [URL][DOMAIN_NAME] - di CV masih blm jelas currently dia active pake .NET j…"
click at [720, 370] on div "Enhance the Talent's profile by adding highlights relevant to this job - accomp…" at bounding box center [573, 265] width 358 height 213
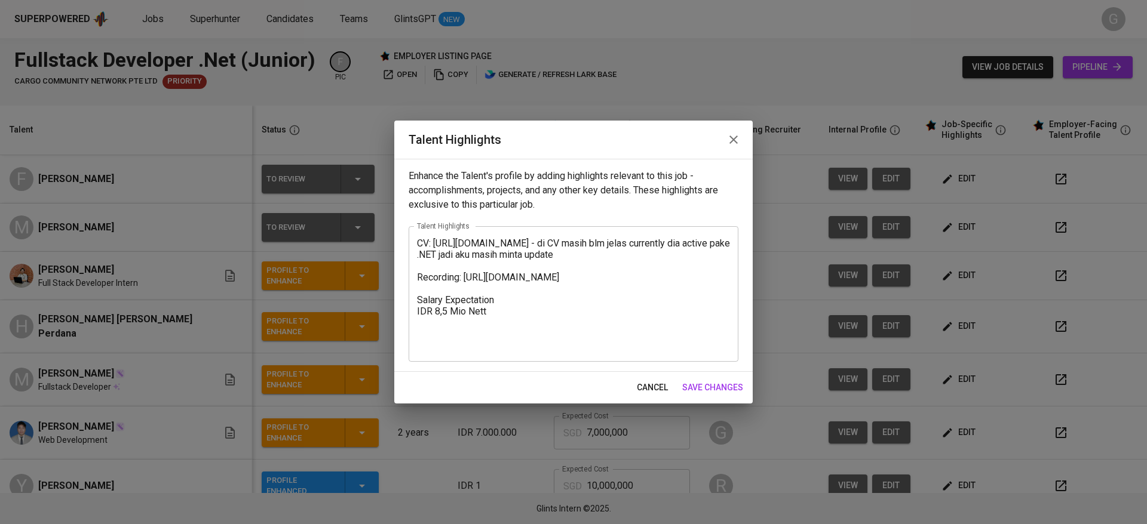
click at [718, 383] on span "save changes" at bounding box center [712, 387] width 61 height 15
